Goal: Task Accomplishment & Management: Complete application form

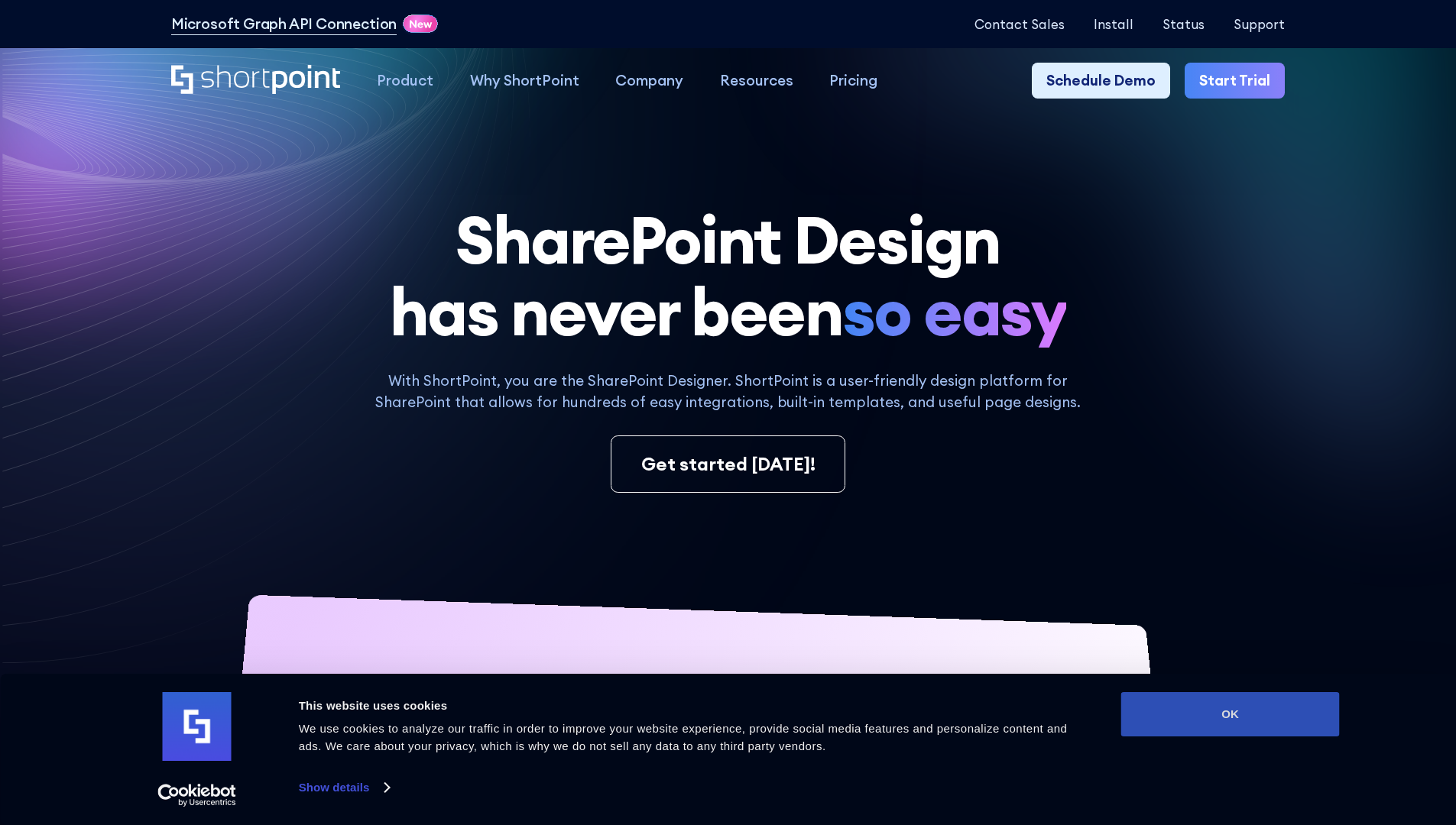
click at [1230, 714] on button "OK" at bounding box center [1231, 714] width 219 height 44
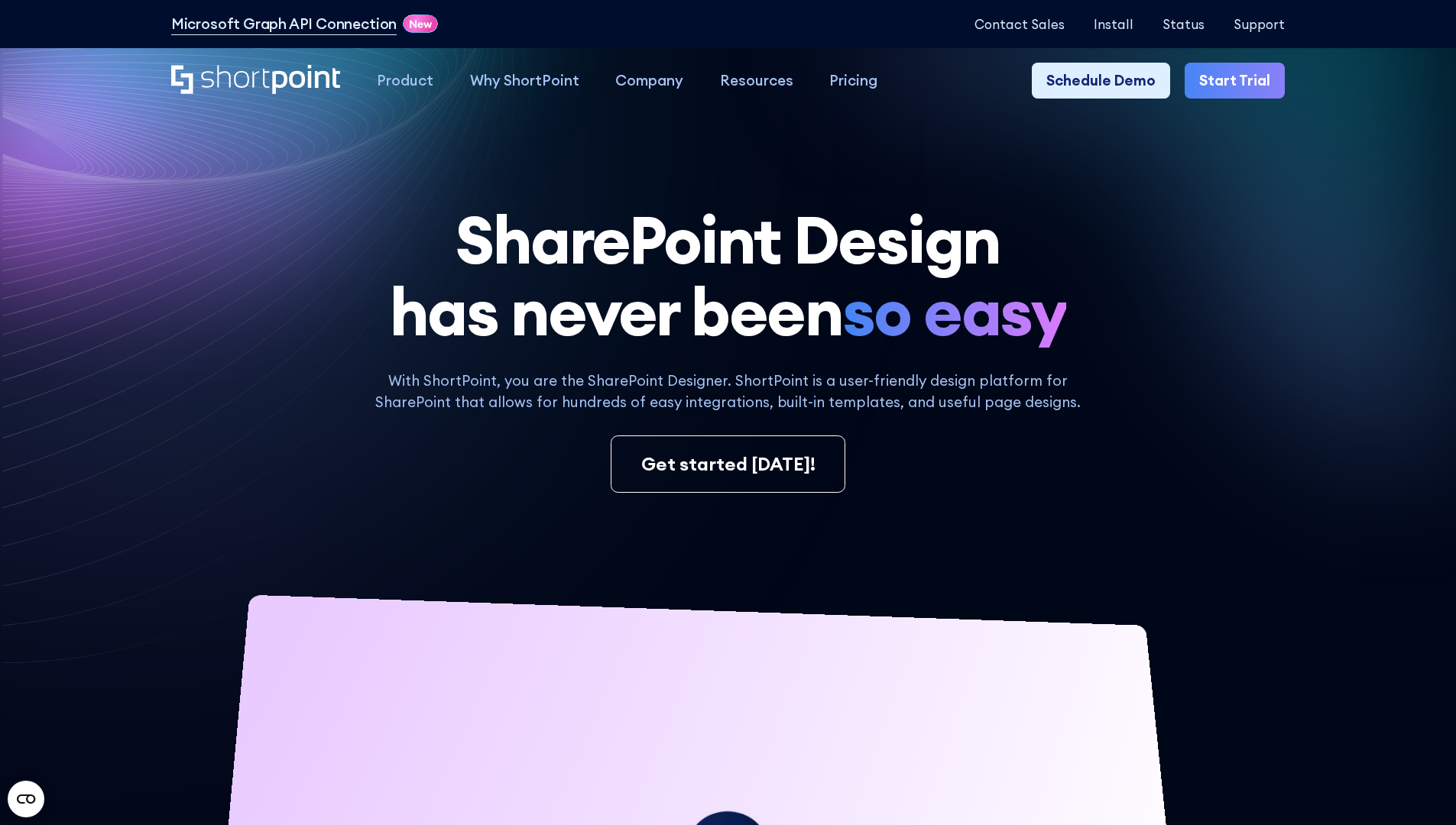
click at [1240, 81] on link "Start Trial" at bounding box center [1235, 80] width 100 height 36
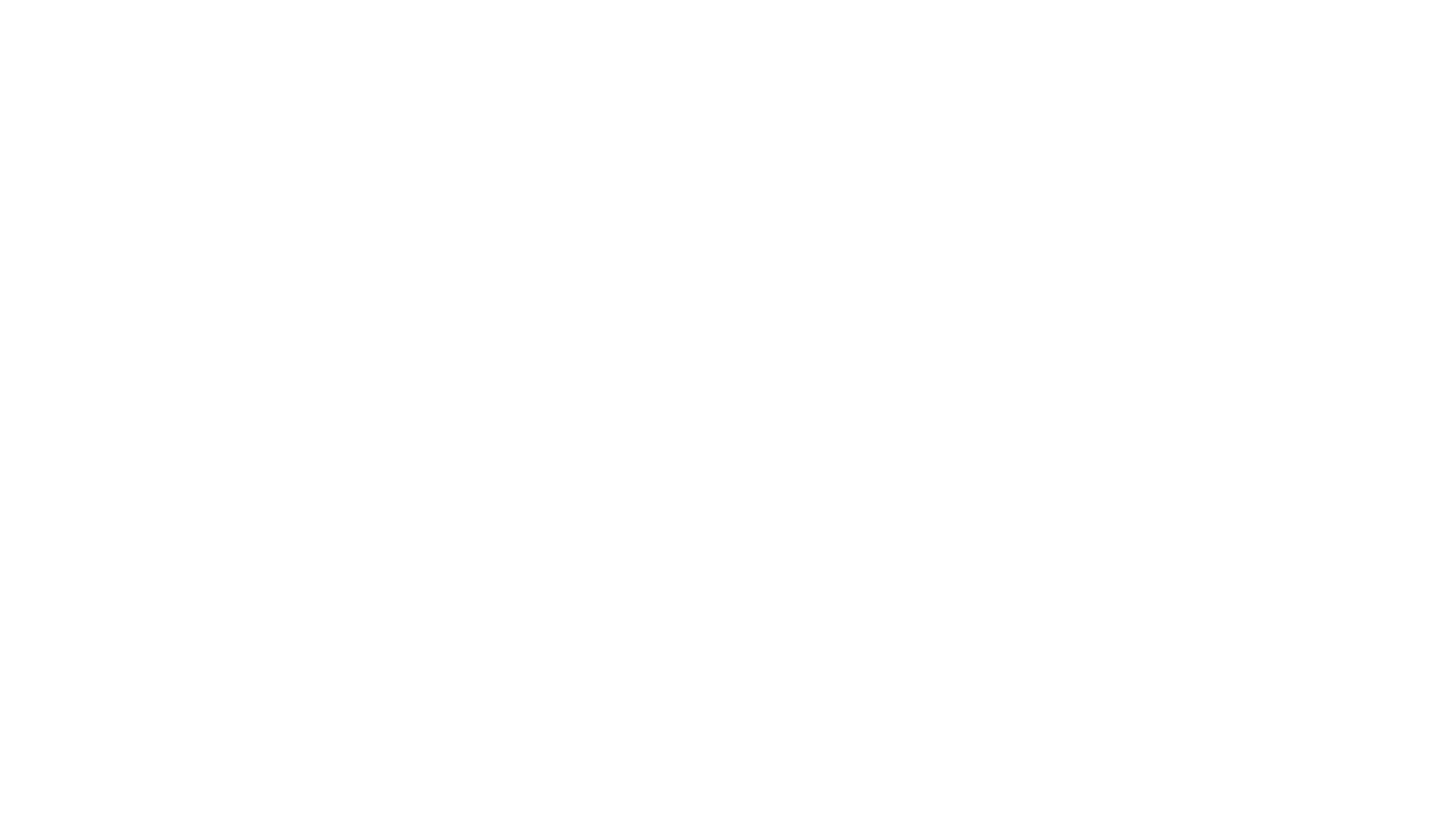
type input "Archebald"
type input "Berkuskv"
type input "2125556789"
select select "Microsoft 365"
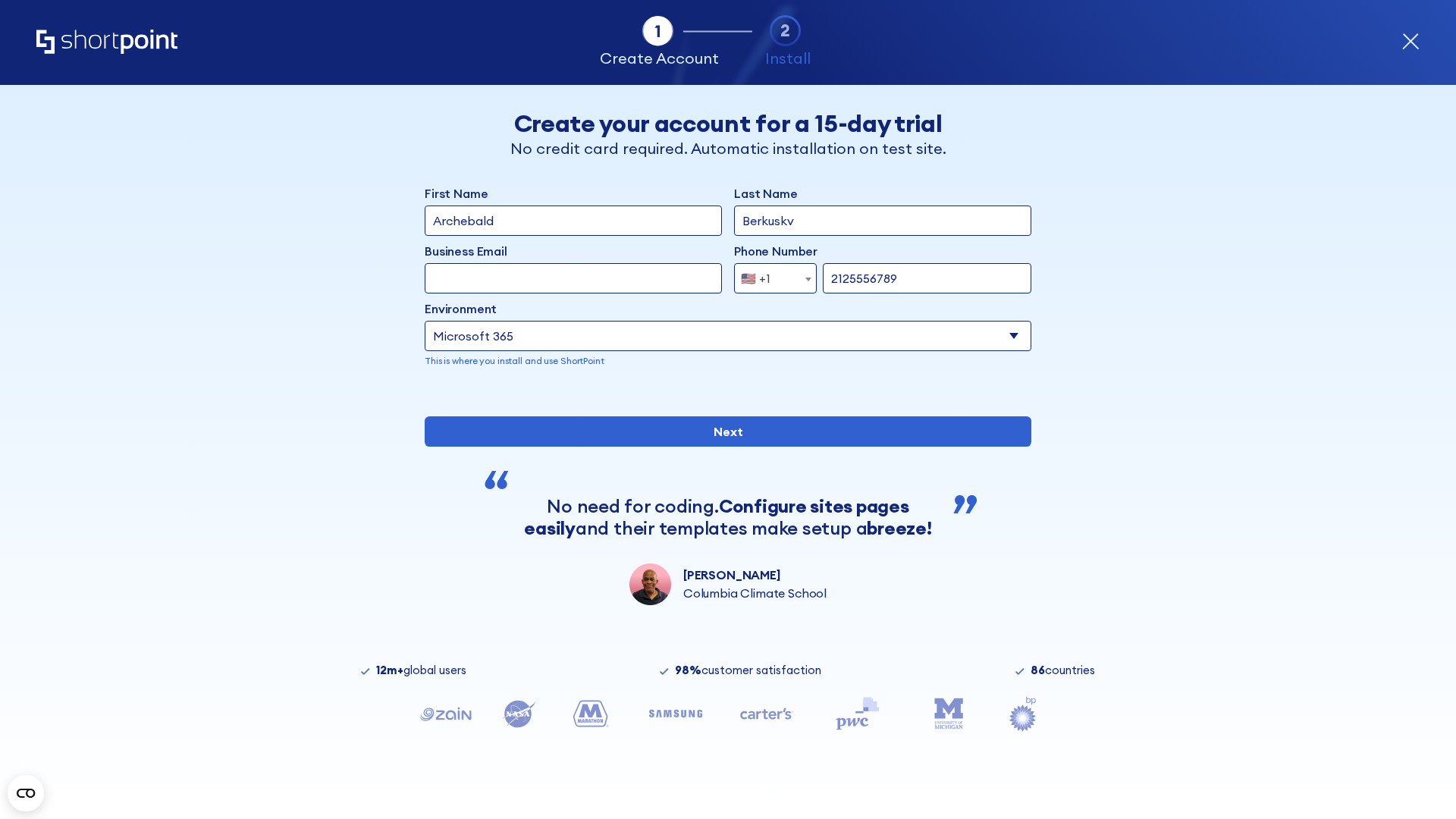
type input "2125556789"
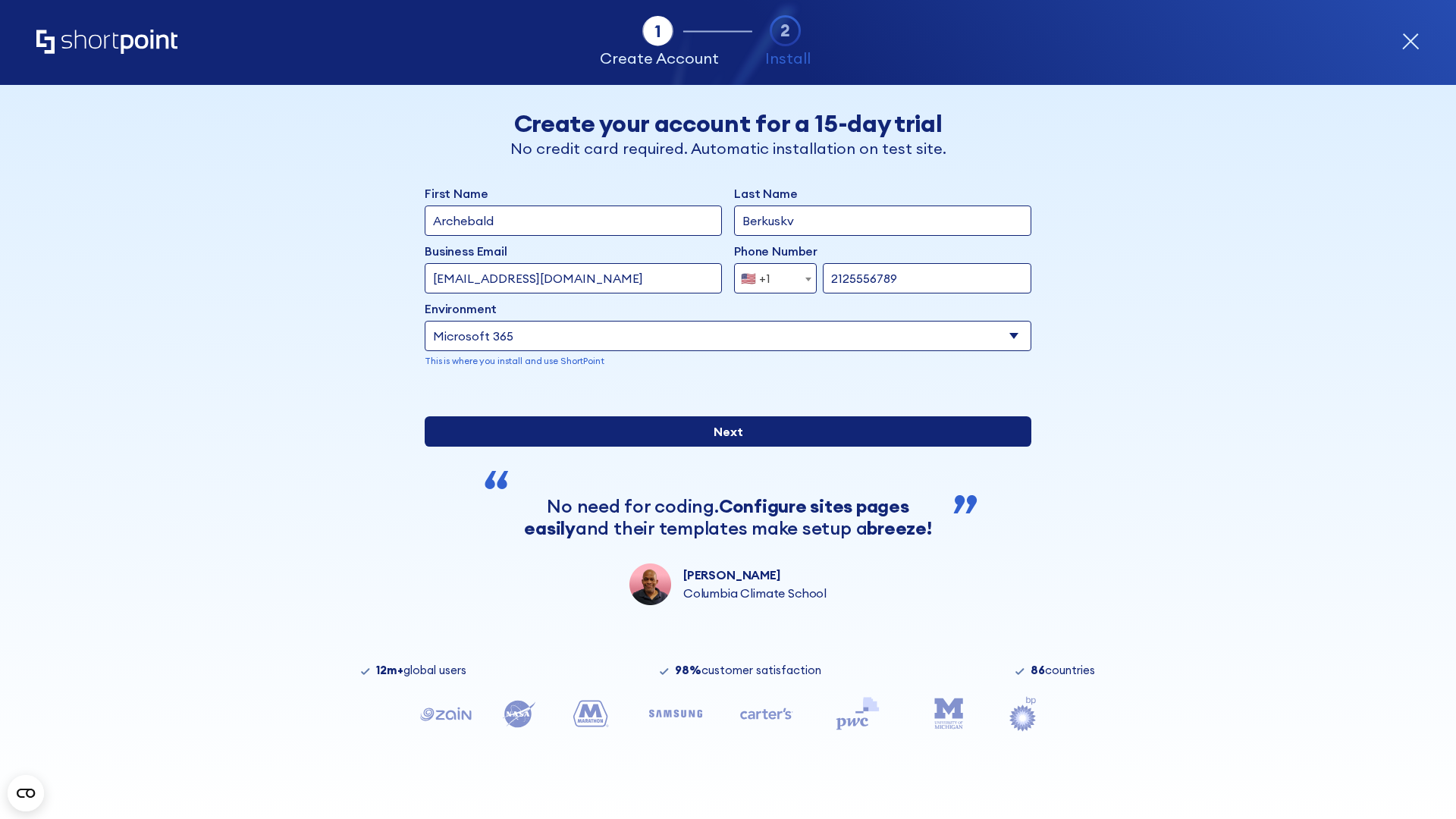
click at [722, 527] on div "First Name Archebald Last Name Berkuskv Business Email Invalid Email Address te…" at bounding box center [728, 394] width 606 height 420
click at [722, 446] on input "Next" at bounding box center [728, 431] width 606 height 30
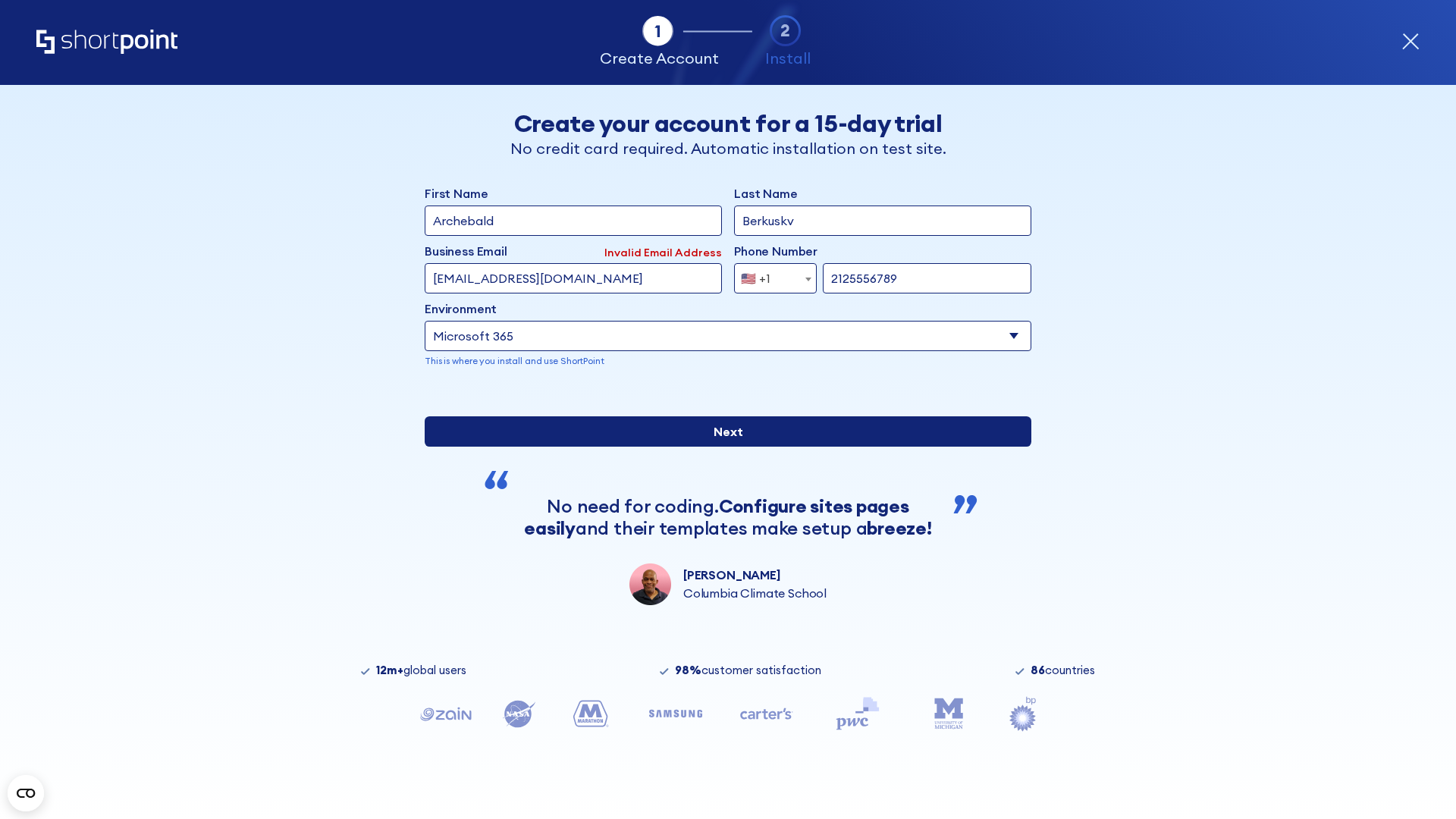
click at [722, 446] on input "Next" at bounding box center [728, 431] width 606 height 30
type input "test@shortpoint.com"
click at [722, 446] on input "Next" at bounding box center [728, 431] width 606 height 30
